Goal: Information Seeking & Learning: Learn about a topic

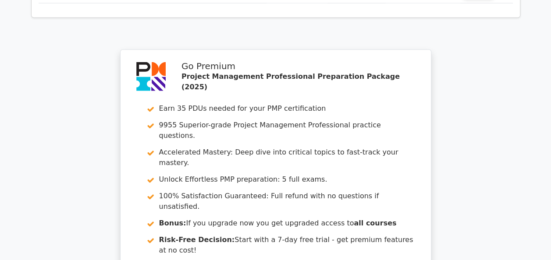
scroll to position [2774, 0]
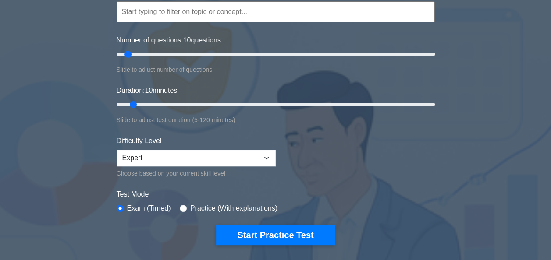
scroll to position [105, 0]
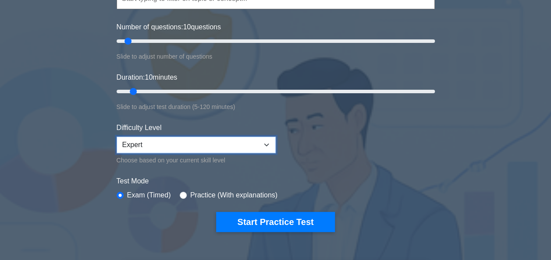
click at [266, 143] on select "Beginner Intermediate Expert" at bounding box center [196, 145] width 159 height 17
select select "intermediate"
click at [117, 137] on select "Beginner Intermediate Expert" at bounding box center [196, 145] width 159 height 17
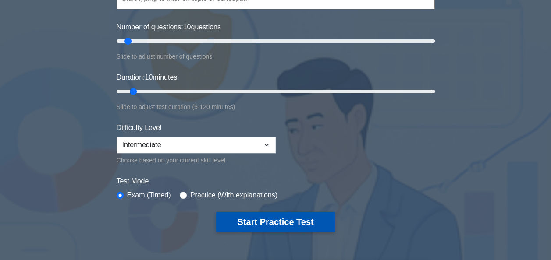
click at [282, 226] on button "Start Practice Test" at bounding box center [275, 222] width 118 height 20
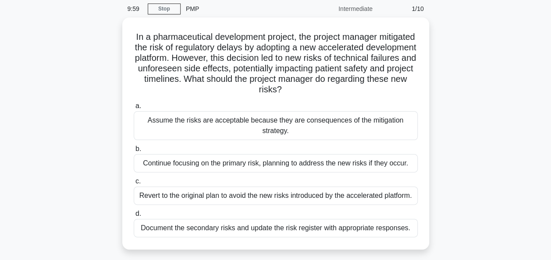
scroll to position [35, 0]
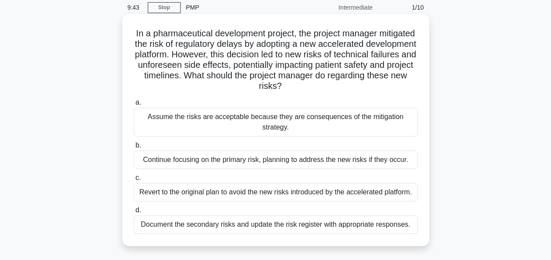
click at [237, 224] on div "Document the secondary risks and update the risk register with appropriate resp…" at bounding box center [276, 225] width 284 height 18
click at [134, 213] on input "d. Document the secondary risks and update the risk register with appropriate r…" at bounding box center [134, 211] width 0 height 6
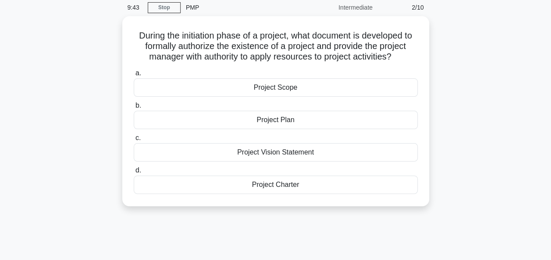
scroll to position [0, 0]
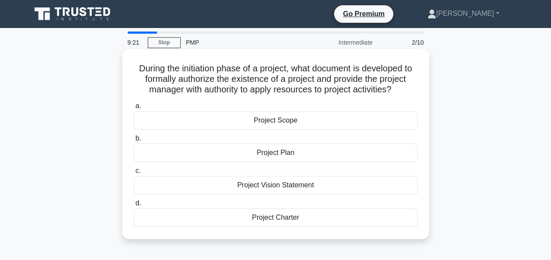
click at [197, 222] on div "Project Charter" at bounding box center [276, 218] width 284 height 18
click at [134, 206] on input "d. Project Charter" at bounding box center [134, 204] width 0 height 6
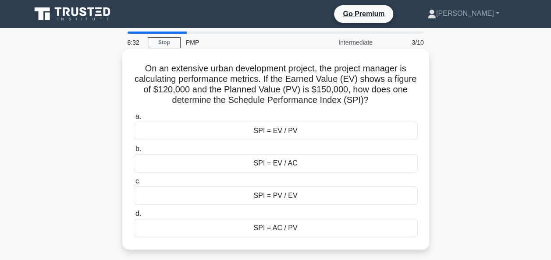
click at [197, 130] on div "SPI = EV / PV" at bounding box center [276, 131] width 284 height 18
click at [134, 120] on input "a. SPI = EV / PV" at bounding box center [134, 117] width 0 height 6
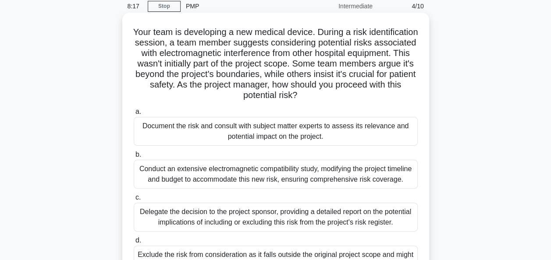
scroll to position [35, 0]
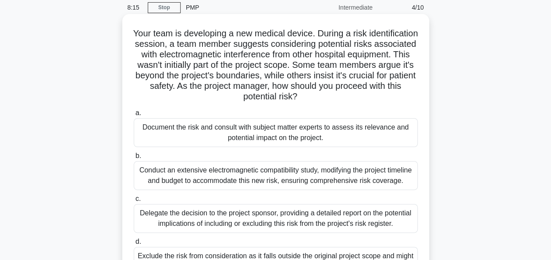
click at [176, 141] on div "Document the risk and consult with subject matter experts to assess its relevan…" at bounding box center [276, 132] width 284 height 29
click at [134, 116] on input "a. Document the risk and consult with subject matter experts to assess its rele…" at bounding box center [134, 113] width 0 height 6
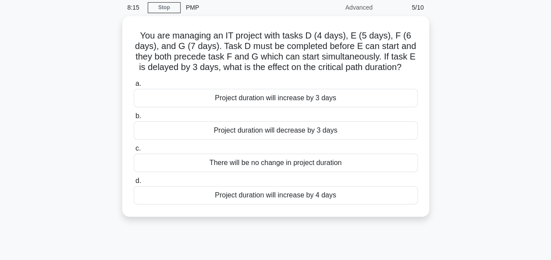
scroll to position [0, 0]
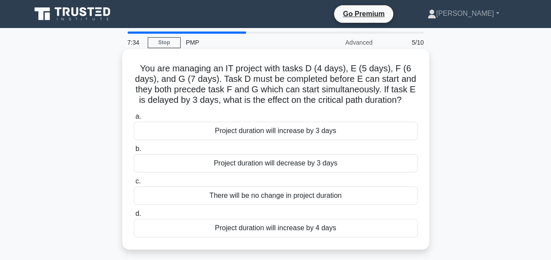
click at [173, 128] on div "Project duration will increase by 3 days" at bounding box center [276, 131] width 284 height 18
click at [134, 120] on input "a. Project duration will increase by 3 days" at bounding box center [134, 117] width 0 height 6
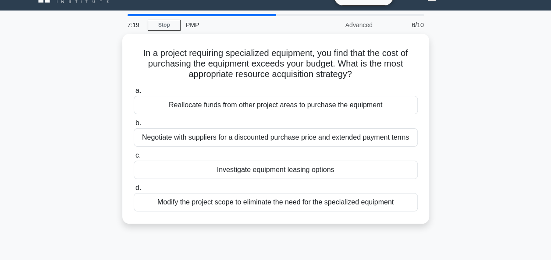
scroll to position [35, 0]
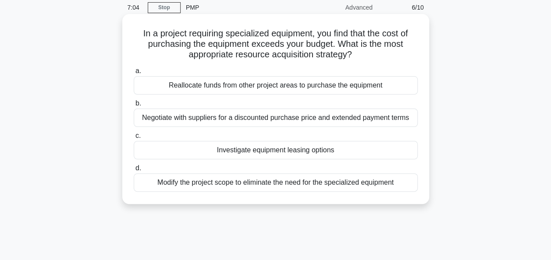
click at [149, 152] on div "Investigate equipment leasing options" at bounding box center [276, 150] width 284 height 18
click at [134, 139] on input "c. Investigate equipment leasing options" at bounding box center [134, 136] width 0 height 6
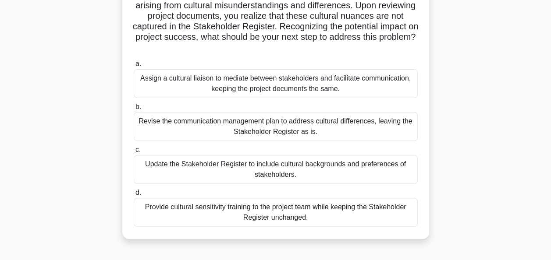
scroll to position [88, 0]
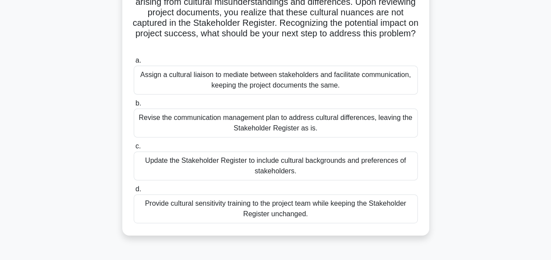
click at [158, 159] on div "Update the Stakeholder Register to include cultural backgrounds and preferences…" at bounding box center [276, 166] width 284 height 29
drag, startPoint x: 158, startPoint y: 159, endPoint x: 185, endPoint y: 172, distance: 30.8
click at [185, 172] on div "Update the Stakeholder Register to include cultural backgrounds and preferences…" at bounding box center [276, 166] width 284 height 29
click at [134, 149] on input "c. Update the Stakeholder Register to include cultural backgrounds and preferen…" at bounding box center [134, 147] width 0 height 6
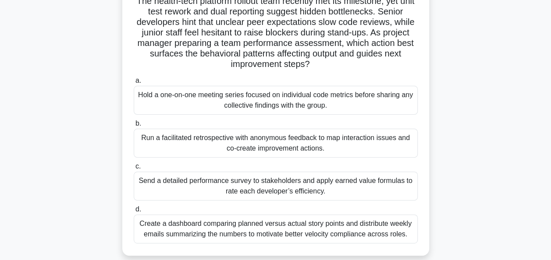
scroll to position [70, 0]
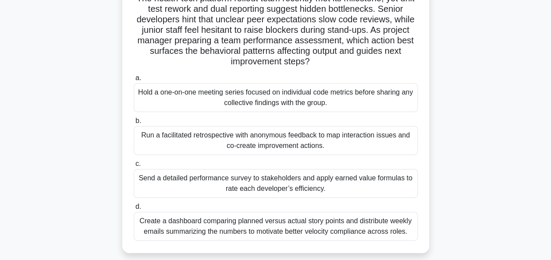
click at [171, 143] on div "Run a facilitated retrospective with anonymous feedback to map interaction issu…" at bounding box center [276, 140] width 284 height 29
click at [134, 124] on input "b. Run a facilitated retrospective with anonymous feedback to map interaction i…" at bounding box center [134, 121] width 0 height 6
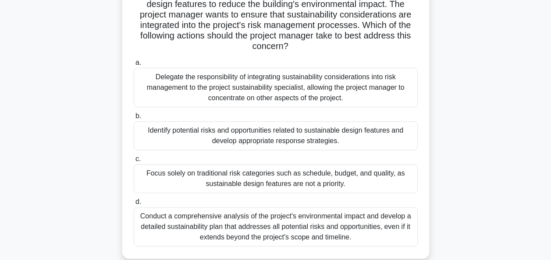
scroll to position [105, 0]
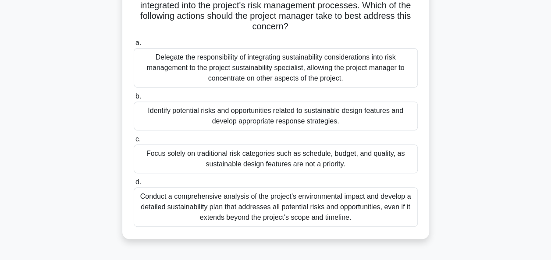
click at [160, 199] on div "Conduct a comprehensive analysis of the project's environmental impact and deve…" at bounding box center [276, 206] width 284 height 39
click at [134, 185] on input "d. Conduct a comprehensive analysis of the project's environmental impact and d…" at bounding box center [134, 183] width 0 height 6
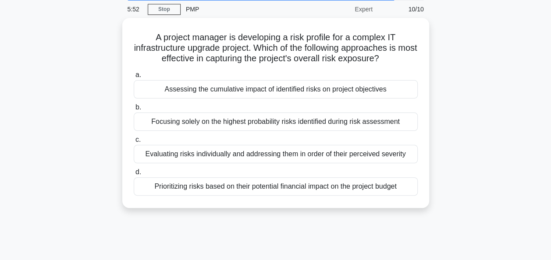
scroll to position [35, 0]
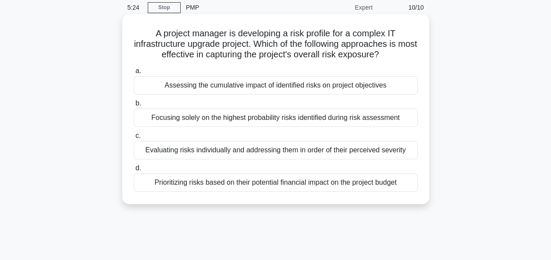
click at [137, 155] on div "Evaluating risks individually and addressing them in order of their perceived s…" at bounding box center [276, 150] width 284 height 18
click at [134, 139] on input "c. Evaluating risks individually and addressing them in order of their perceive…" at bounding box center [134, 136] width 0 height 6
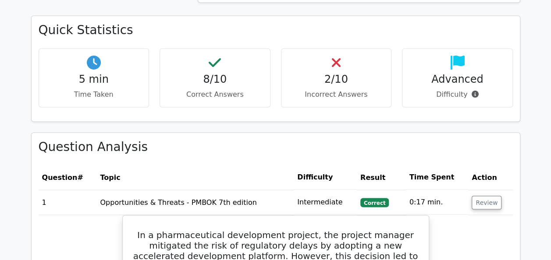
scroll to position [682, 0]
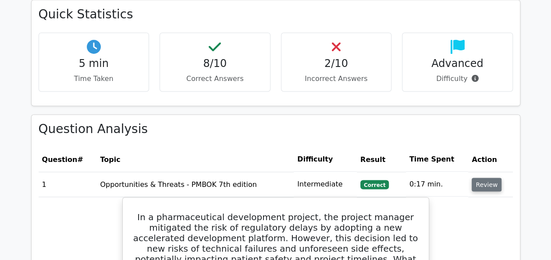
click at [490, 178] on button "Review" at bounding box center [486, 185] width 30 height 14
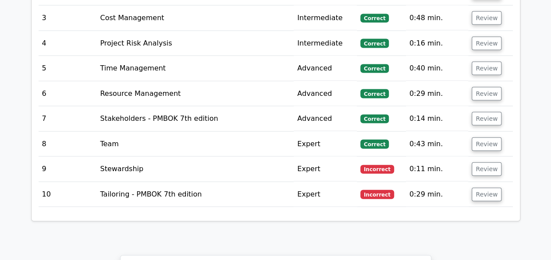
scroll to position [910, 0]
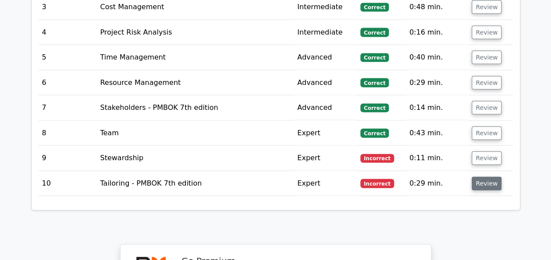
click at [476, 177] on button "Review" at bounding box center [486, 184] width 30 height 14
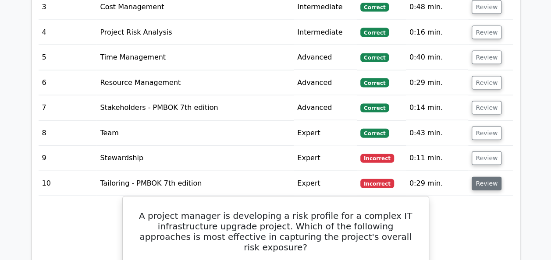
scroll to position [927, 0]
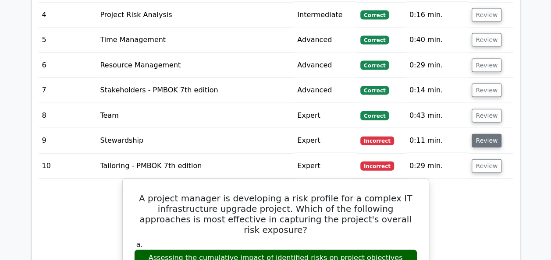
click at [477, 134] on button "Review" at bounding box center [486, 141] width 30 height 14
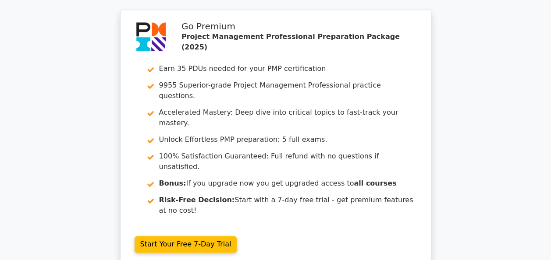
scroll to position [2215, 0]
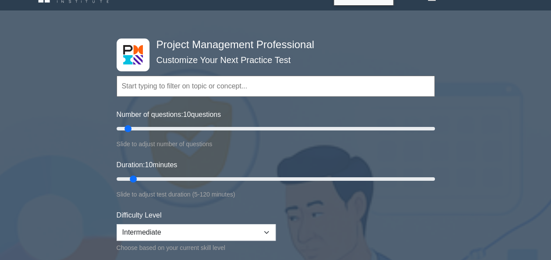
scroll to position [245, 0]
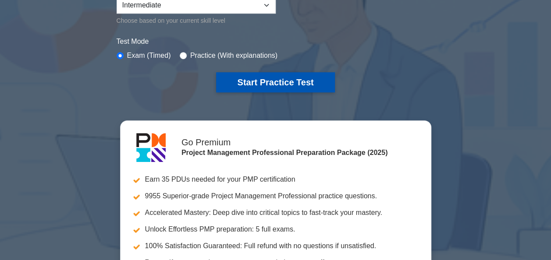
click at [258, 85] on button "Start Practice Test" at bounding box center [275, 82] width 118 height 20
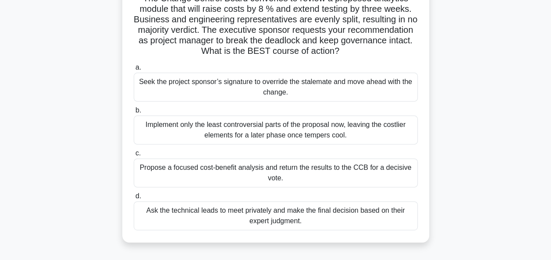
scroll to position [88, 0]
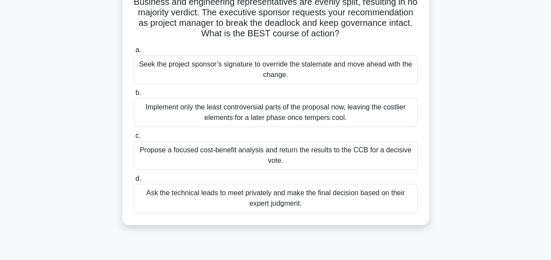
click at [163, 166] on div "Propose a focused cost-benefit analysis and return the results to the CCB for a…" at bounding box center [276, 155] width 284 height 29
click at [134, 139] on input "c. Propose a focused cost-benefit analysis and return the results to the CCB fo…" at bounding box center [134, 136] width 0 height 6
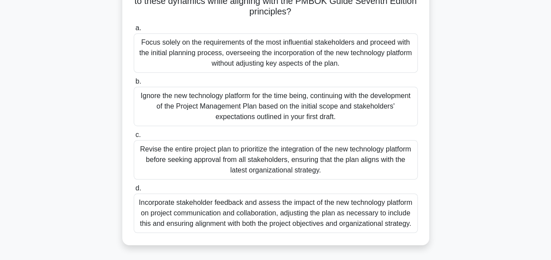
scroll to position [213, 0]
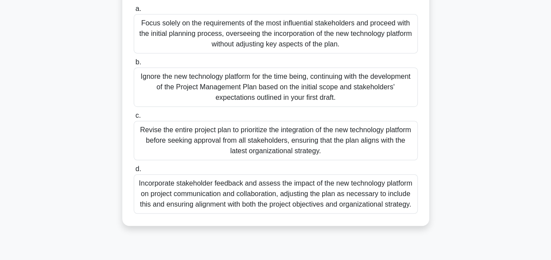
click at [176, 204] on div "Incorporate stakeholder feedback and assess the impact of the new technology pl…" at bounding box center [276, 193] width 284 height 39
click at [134, 172] on input "d. Incorporate stakeholder feedback and assess the impact of the new technology…" at bounding box center [134, 169] width 0 height 6
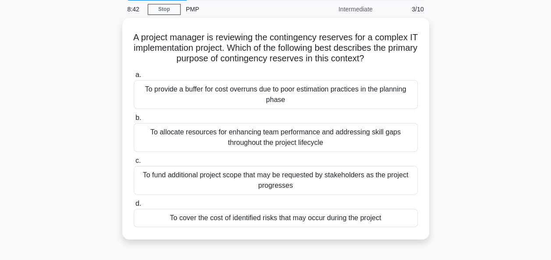
scroll to position [35, 0]
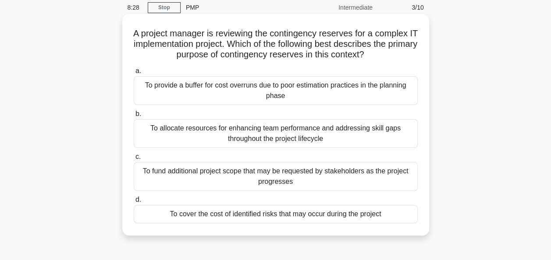
click at [192, 215] on div "To cover the cost of identified risks that may occur during the project" at bounding box center [276, 214] width 284 height 18
click at [134, 203] on input "d. To cover the cost of identified risks that may occur during the project" at bounding box center [134, 200] width 0 height 6
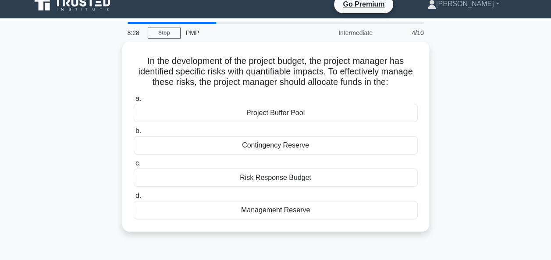
scroll to position [0, 0]
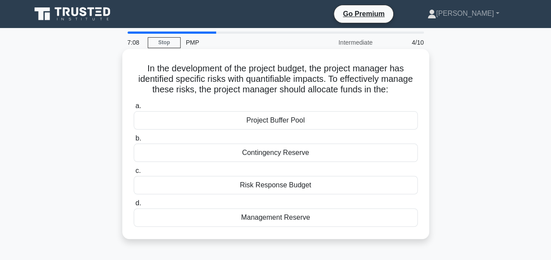
click at [152, 153] on div "Contingency Reserve" at bounding box center [276, 153] width 284 height 18
click at [134, 141] on input "b. Contingency Reserve" at bounding box center [134, 139] width 0 height 6
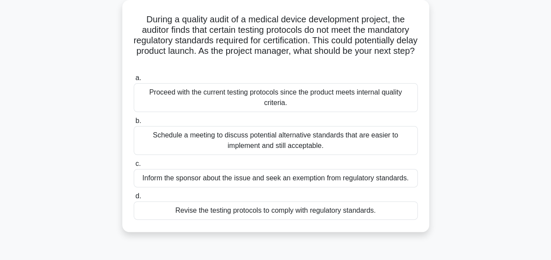
scroll to position [53, 0]
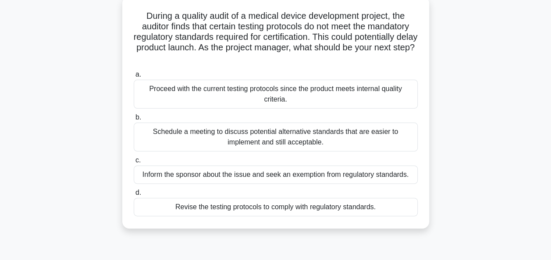
click at [172, 205] on div "Revise the testing protocols to comply with regulatory standards." at bounding box center [276, 207] width 284 height 18
click at [134, 196] on input "d. Revise the testing protocols to comply with regulatory standards." at bounding box center [134, 193] width 0 height 6
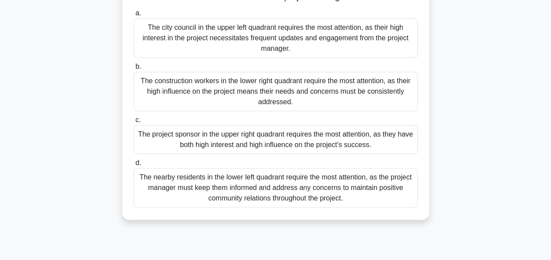
scroll to position [158, 0]
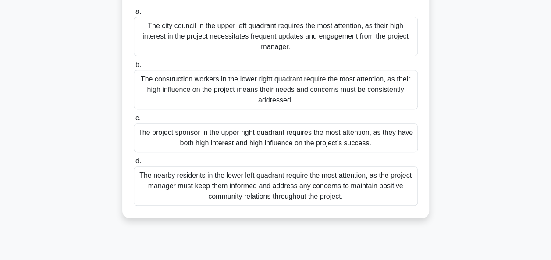
click at [157, 148] on div "The project sponsor in the upper right quadrant requires the most attention, as…" at bounding box center [276, 138] width 284 height 29
click at [134, 121] on input "c. The project sponsor in the upper right quadrant requires the most attention,…" at bounding box center [134, 119] width 0 height 6
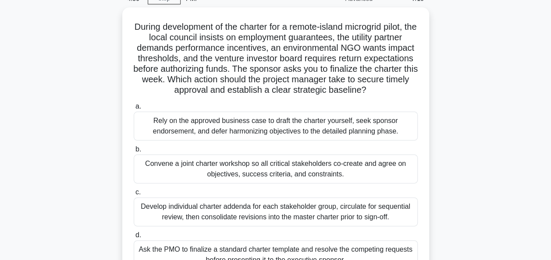
scroll to position [70, 0]
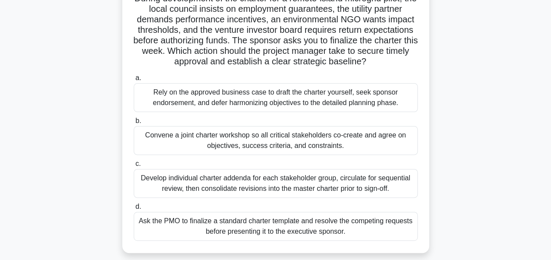
click at [154, 138] on div "Convene a joint charter workshop so all critical stakeholders co-create and agr…" at bounding box center [276, 140] width 284 height 29
click at [134, 124] on input "b. Convene a joint charter workshop so all critical stakeholders co-create and …" at bounding box center [134, 121] width 0 height 6
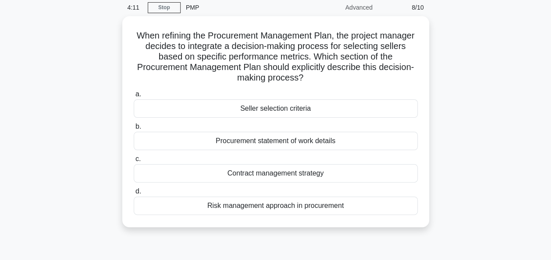
scroll to position [53, 0]
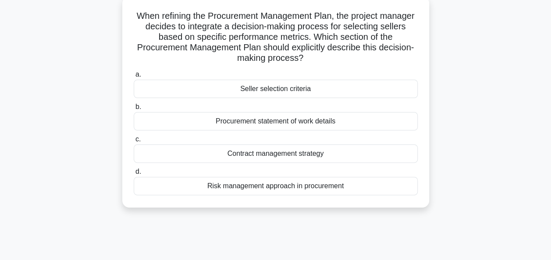
click at [152, 92] on div "Seller selection criteria" at bounding box center [276, 89] width 284 height 18
click at [134, 78] on input "a. Seller selection criteria" at bounding box center [134, 75] width 0 height 6
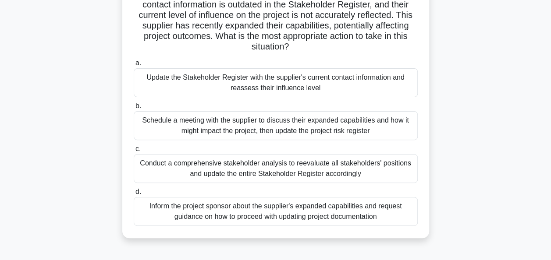
scroll to position [88, 0]
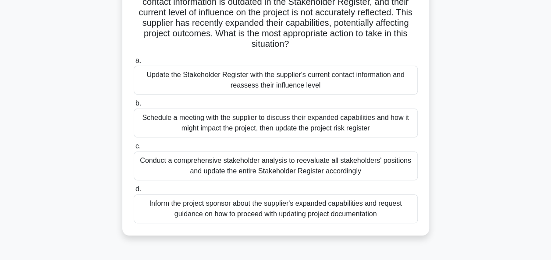
click at [155, 131] on div "Schedule a meeting with the supplier to discuss their expanded capabilities and…" at bounding box center [276, 123] width 284 height 29
click at [134, 106] on input "b. Schedule a meeting with the supplier to discuss their expanded capabilities …" at bounding box center [134, 104] width 0 height 6
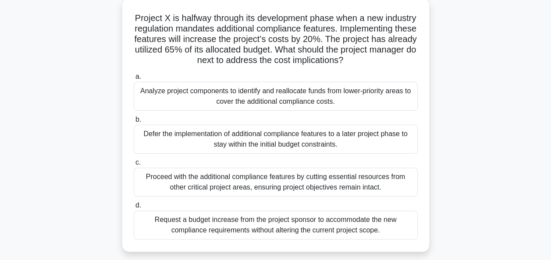
scroll to position [70, 0]
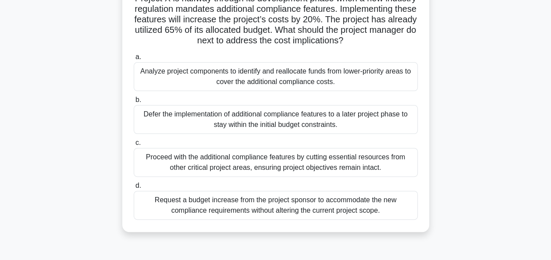
click at [166, 91] on div "Analyze project components to identify and reallocate funds from lower-priority…" at bounding box center [276, 76] width 284 height 29
click at [134, 60] on input "a. Analyze project components to identify and reallocate funds from lower-prior…" at bounding box center [134, 57] width 0 height 6
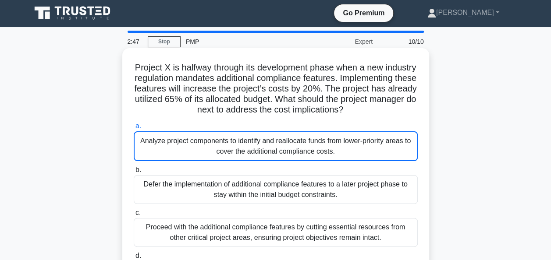
scroll to position [0, 0]
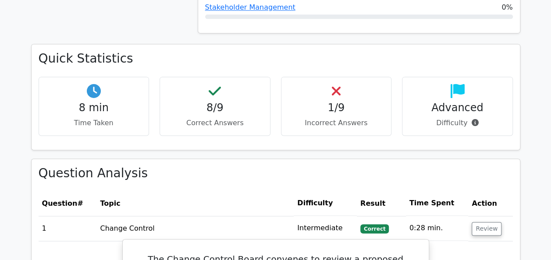
scroll to position [682, 0]
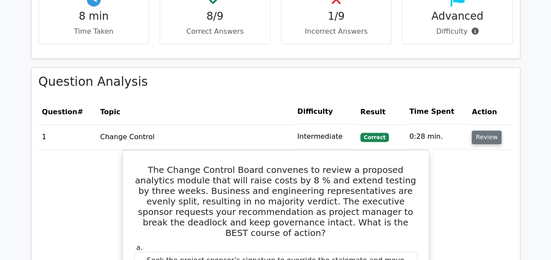
click at [476, 131] on button "Review" at bounding box center [486, 138] width 30 height 14
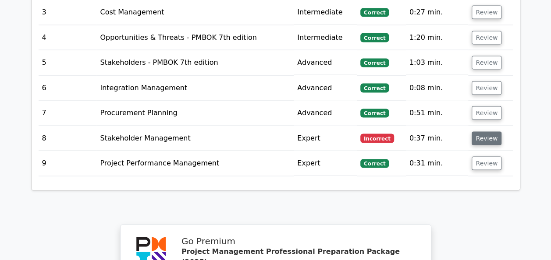
scroll to position [840, 0]
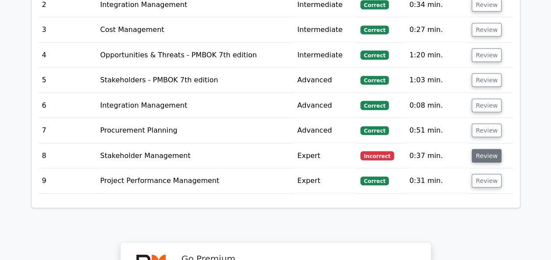
click at [485, 149] on button "Review" at bounding box center [486, 156] width 30 height 14
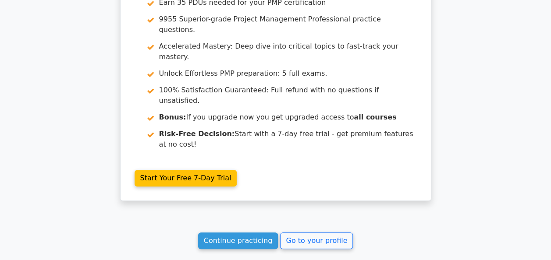
scroll to position [1805, 0]
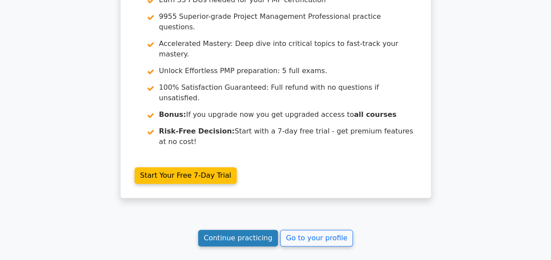
click at [244, 230] on link "Continue practicing" at bounding box center [238, 238] width 80 height 17
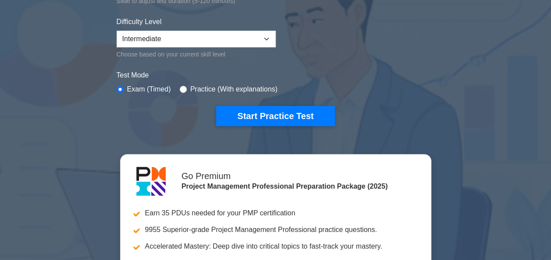
scroll to position [227, 0]
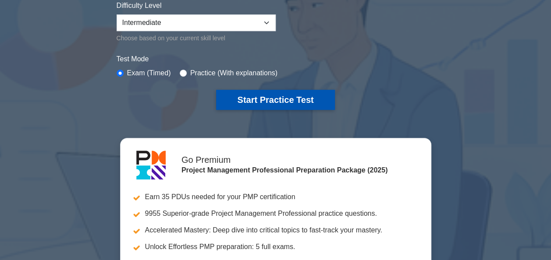
click at [253, 106] on button "Start Practice Test" at bounding box center [275, 100] width 118 height 20
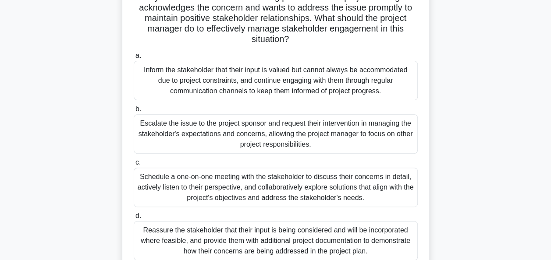
scroll to position [123, 0]
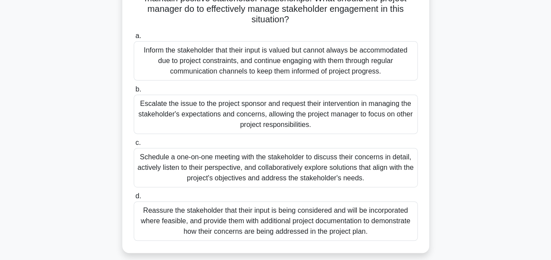
click at [164, 172] on div "Schedule a one-on-one meeting with the stakeholder to discuss their concerns in…" at bounding box center [276, 167] width 284 height 39
click at [134, 146] on input "c. Schedule a one-on-one meeting with the stakeholder to discuss their concerns…" at bounding box center [134, 143] width 0 height 6
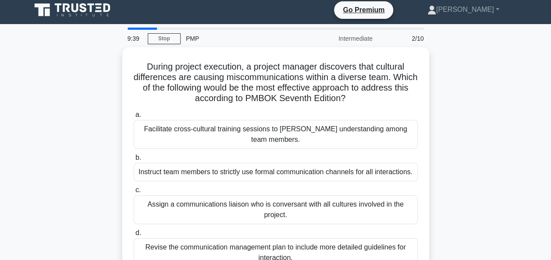
scroll to position [18, 0]
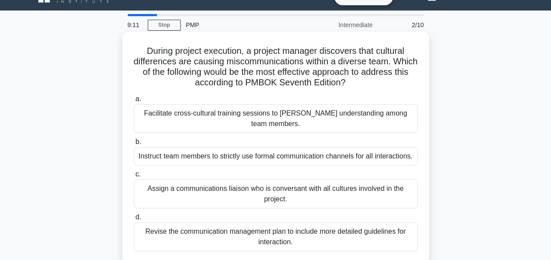
click at [159, 114] on div "Facilitate cross-cultural training sessions to [PERSON_NAME] understanding amon…" at bounding box center [276, 118] width 284 height 29
click at [134, 102] on input "a. Facilitate cross-cultural training sessions to [PERSON_NAME] understanding a…" at bounding box center [134, 99] width 0 height 6
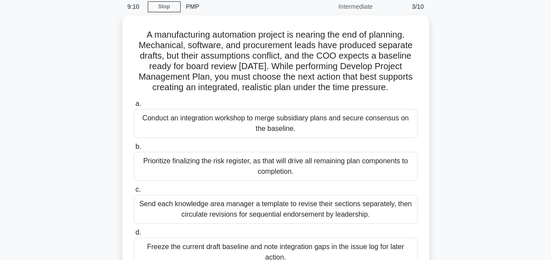
scroll to position [53, 0]
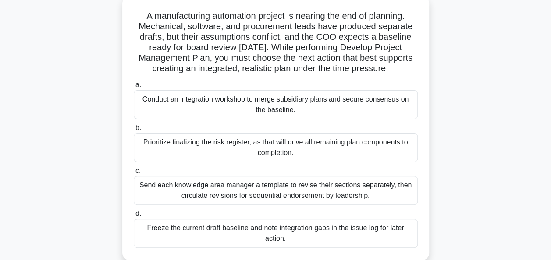
click at [163, 106] on div "Conduct an integration workshop to merge subsidiary plans and secure consensus …" at bounding box center [276, 104] width 284 height 29
click at [134, 88] on input "a. Conduct an integration workshop to merge subsidiary plans and secure consens…" at bounding box center [134, 85] width 0 height 6
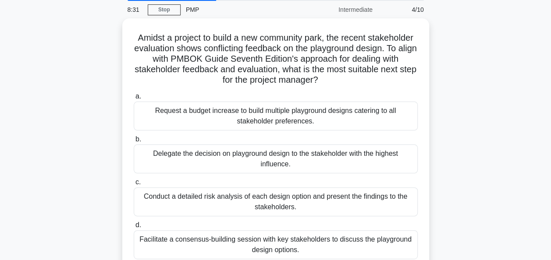
scroll to position [35, 0]
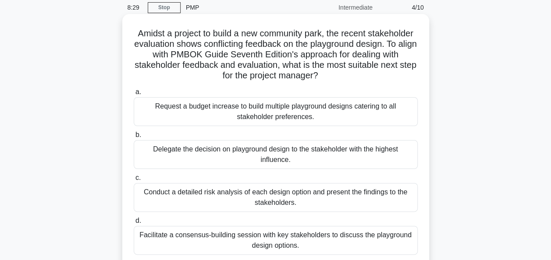
click at [222, 234] on div "Facilitate a consensus-building session with key stakeholders to discuss the pl…" at bounding box center [276, 240] width 284 height 29
click at [134, 224] on input "d. Facilitate a consensus-building session with key stakeholders to discuss the…" at bounding box center [134, 221] width 0 height 6
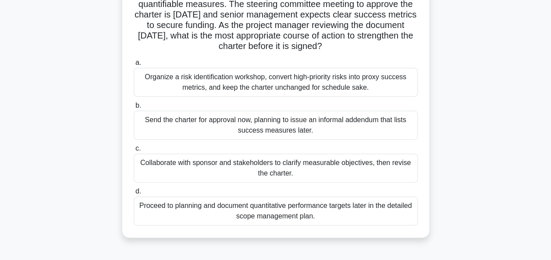
scroll to position [70, 0]
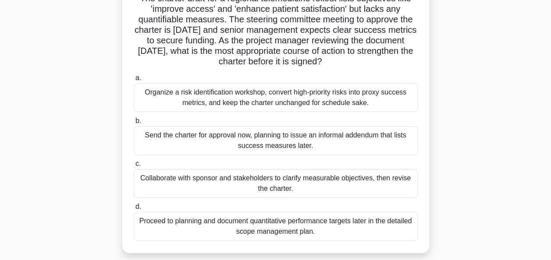
click at [157, 187] on div "Collaborate with sponsor and stakeholders to clarify measurable objectives, the…" at bounding box center [276, 183] width 284 height 29
click at [134, 167] on input "c. Collaborate with sponsor and stakeholders to clarify measurable objectives, …" at bounding box center [134, 164] width 0 height 6
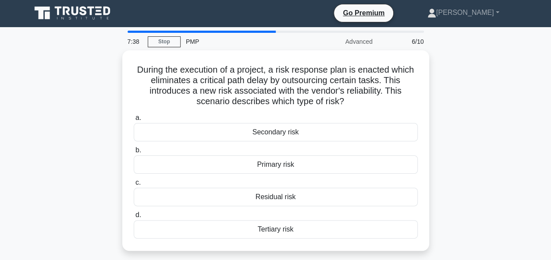
scroll to position [0, 0]
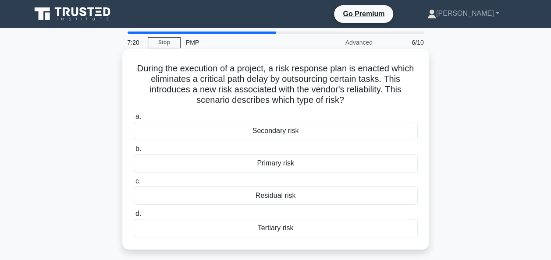
click at [194, 135] on div "Secondary risk" at bounding box center [276, 131] width 284 height 18
click at [134, 120] on input "a. Secondary risk" at bounding box center [134, 117] width 0 height 6
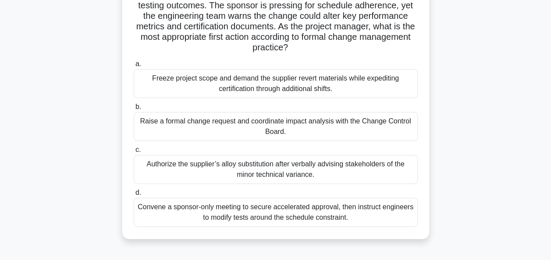
scroll to position [88, 0]
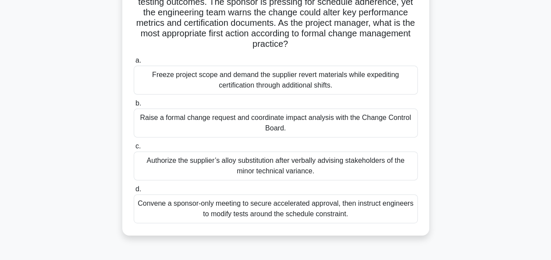
click at [174, 130] on div "Raise a formal change request and coordinate impact analysis with the Change Co…" at bounding box center [276, 123] width 284 height 29
click at [134, 106] on input "b. Raise a formal change request and coordinate impact analysis with the Change…" at bounding box center [134, 104] width 0 height 6
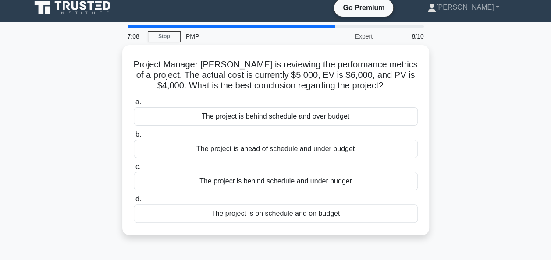
scroll to position [0, 0]
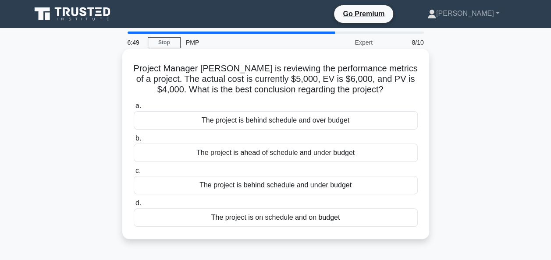
click at [172, 119] on div "The project is behind schedule and over budget" at bounding box center [276, 120] width 284 height 18
click at [134, 109] on input "a. The project is behind schedule and over budget" at bounding box center [134, 106] width 0 height 6
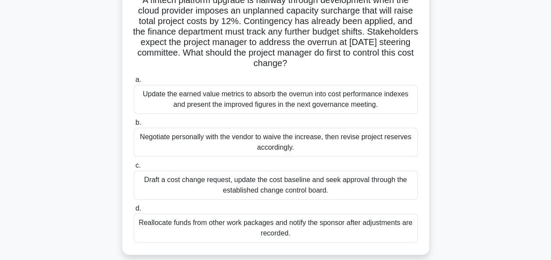
scroll to position [70, 0]
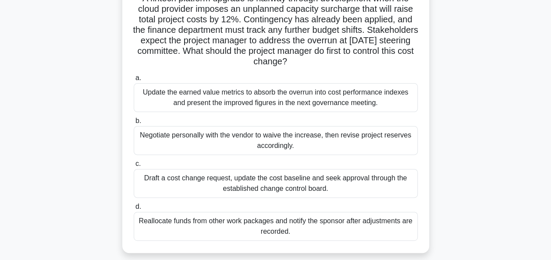
click at [152, 183] on div "Draft a cost change request, update the cost baseline and seek approval through…" at bounding box center [276, 183] width 284 height 29
click at [134, 167] on input "c. Draft a cost change request, update the cost baseline and seek approval thro…" at bounding box center [134, 164] width 0 height 6
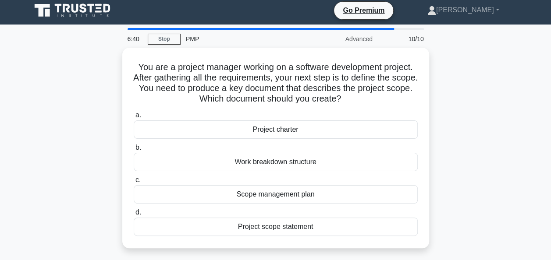
scroll to position [0, 0]
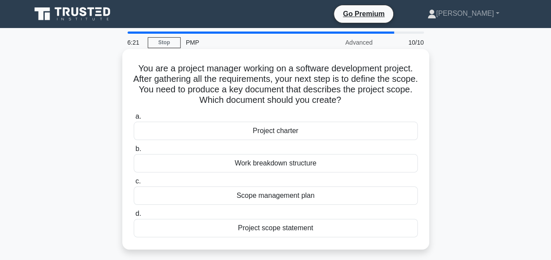
click at [226, 231] on div "Project scope statement" at bounding box center [276, 228] width 284 height 18
click at [134, 217] on input "d. Project scope statement" at bounding box center [134, 214] width 0 height 6
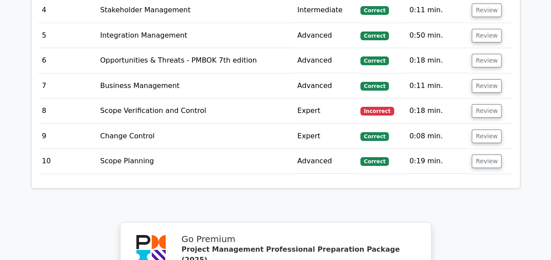
scroll to position [1487, 0]
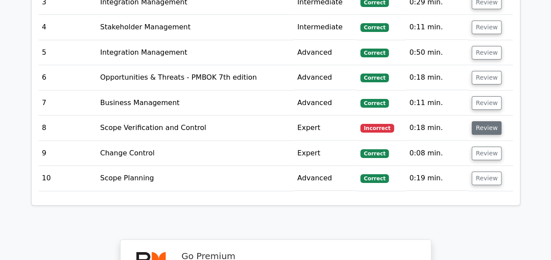
click at [474, 121] on button "Review" at bounding box center [486, 128] width 30 height 14
